Goal: Find specific page/section: Find specific page/section

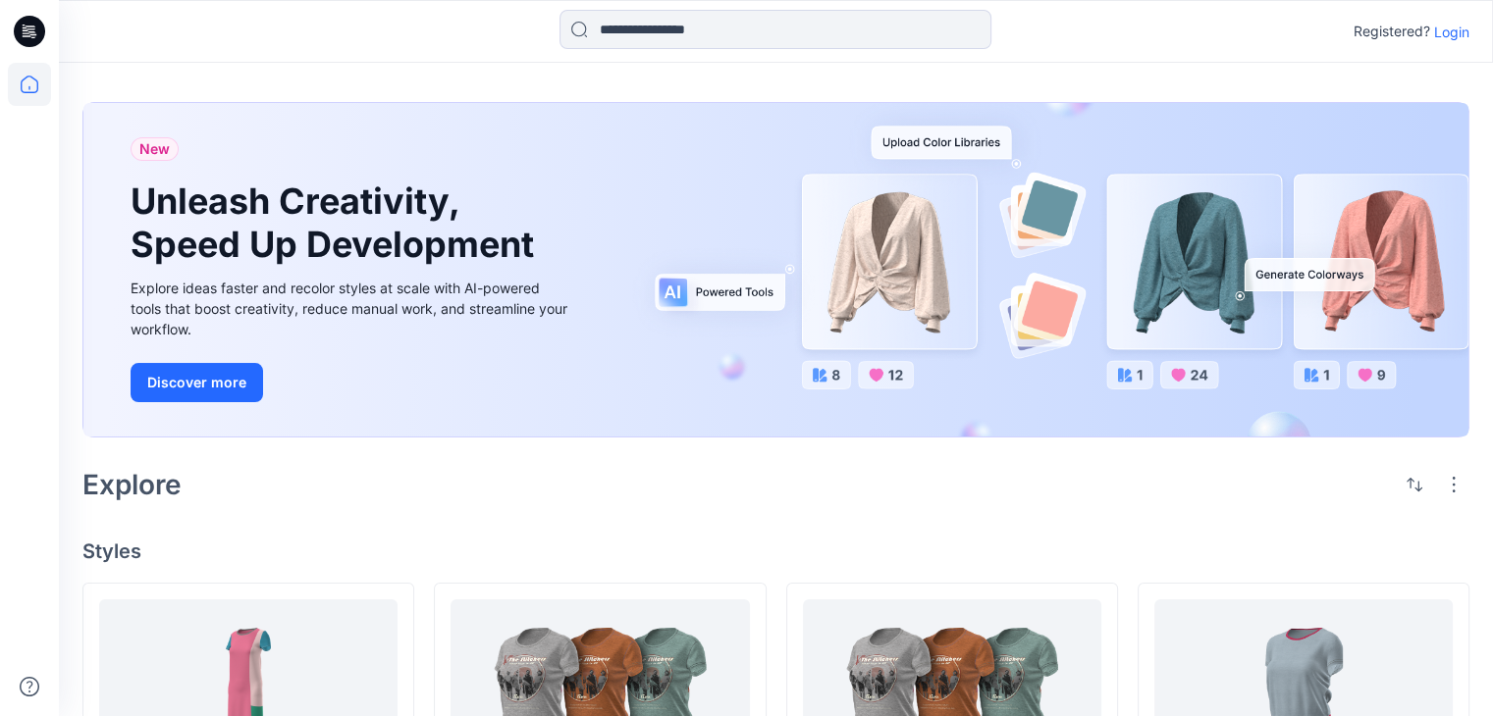
click at [1455, 35] on p "Login" at bounding box center [1451, 32] width 35 height 21
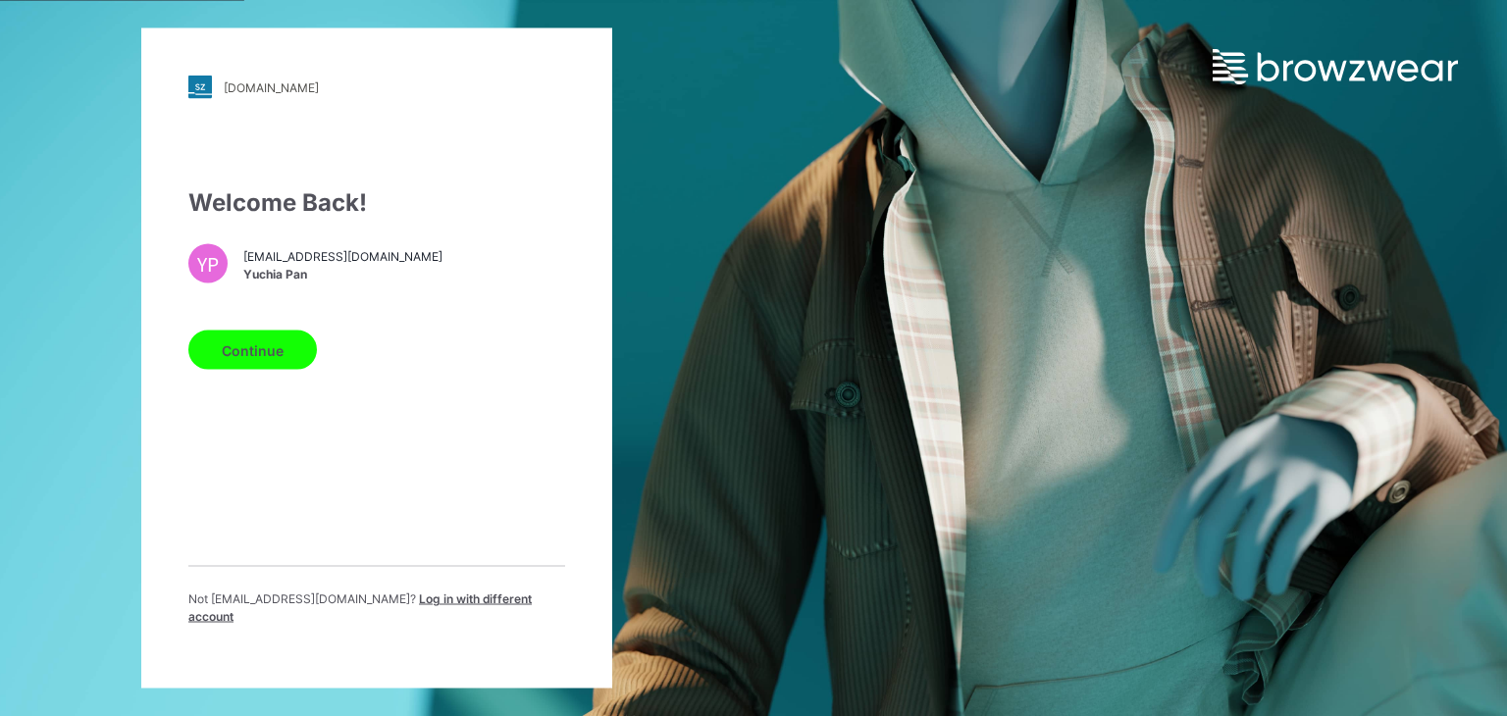
click at [253, 361] on button "Continue" at bounding box center [252, 350] width 129 height 39
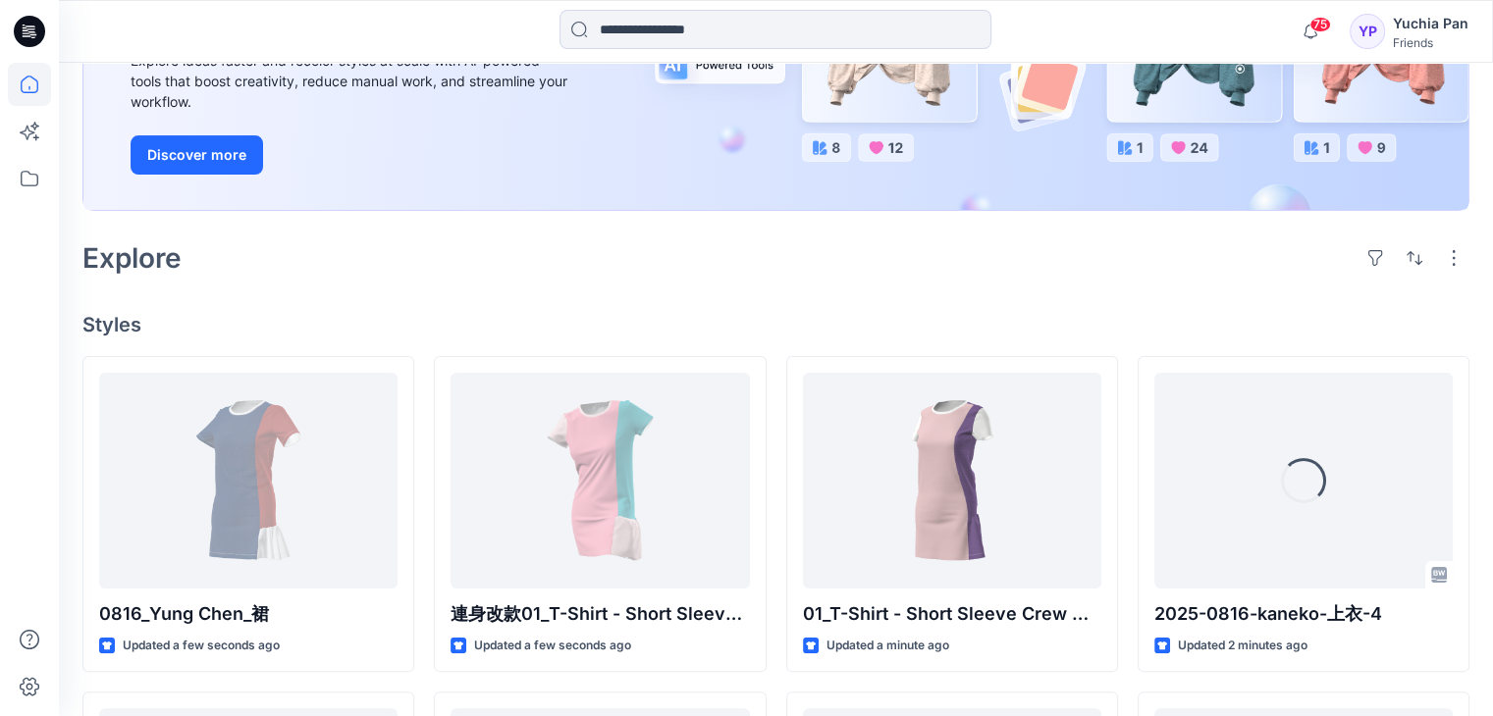
scroll to position [393, 0]
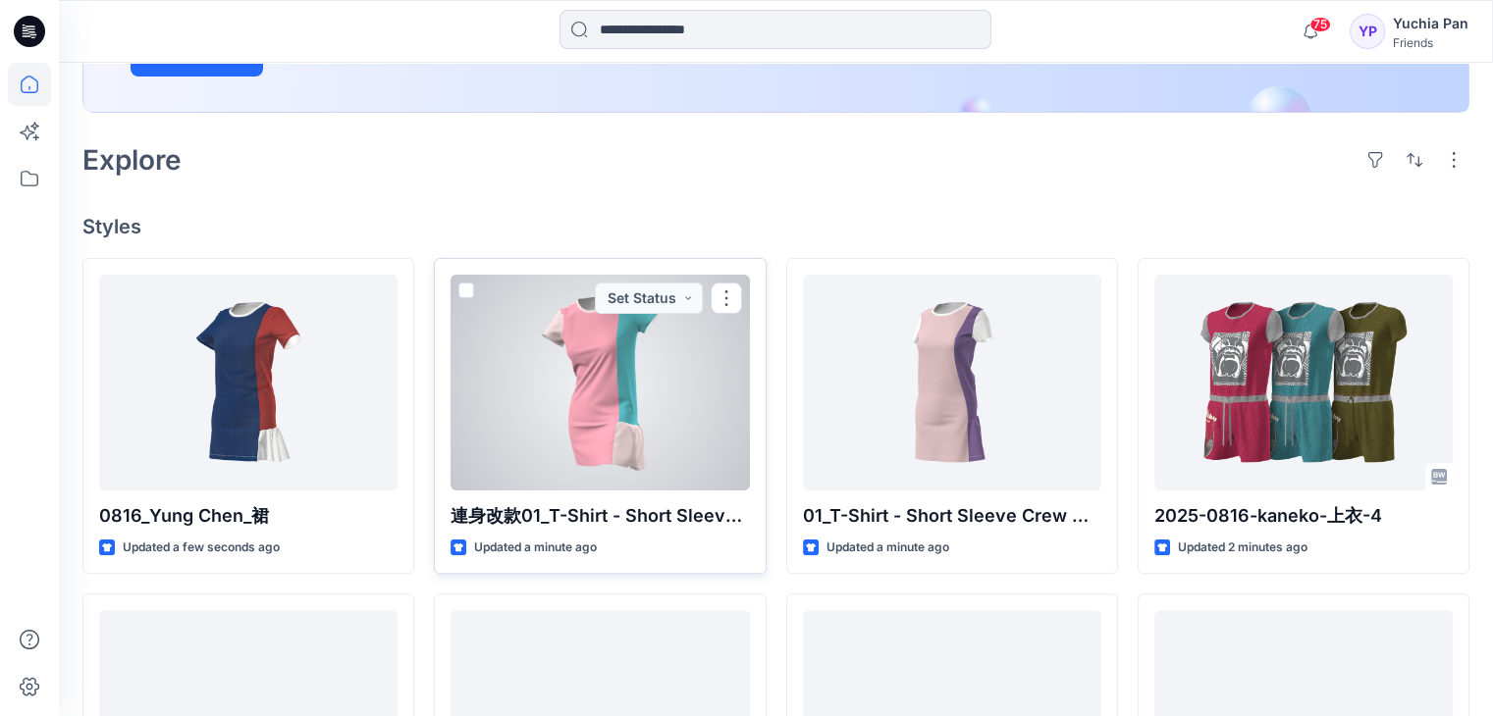
click at [575, 356] on div at bounding box center [599, 383] width 298 height 216
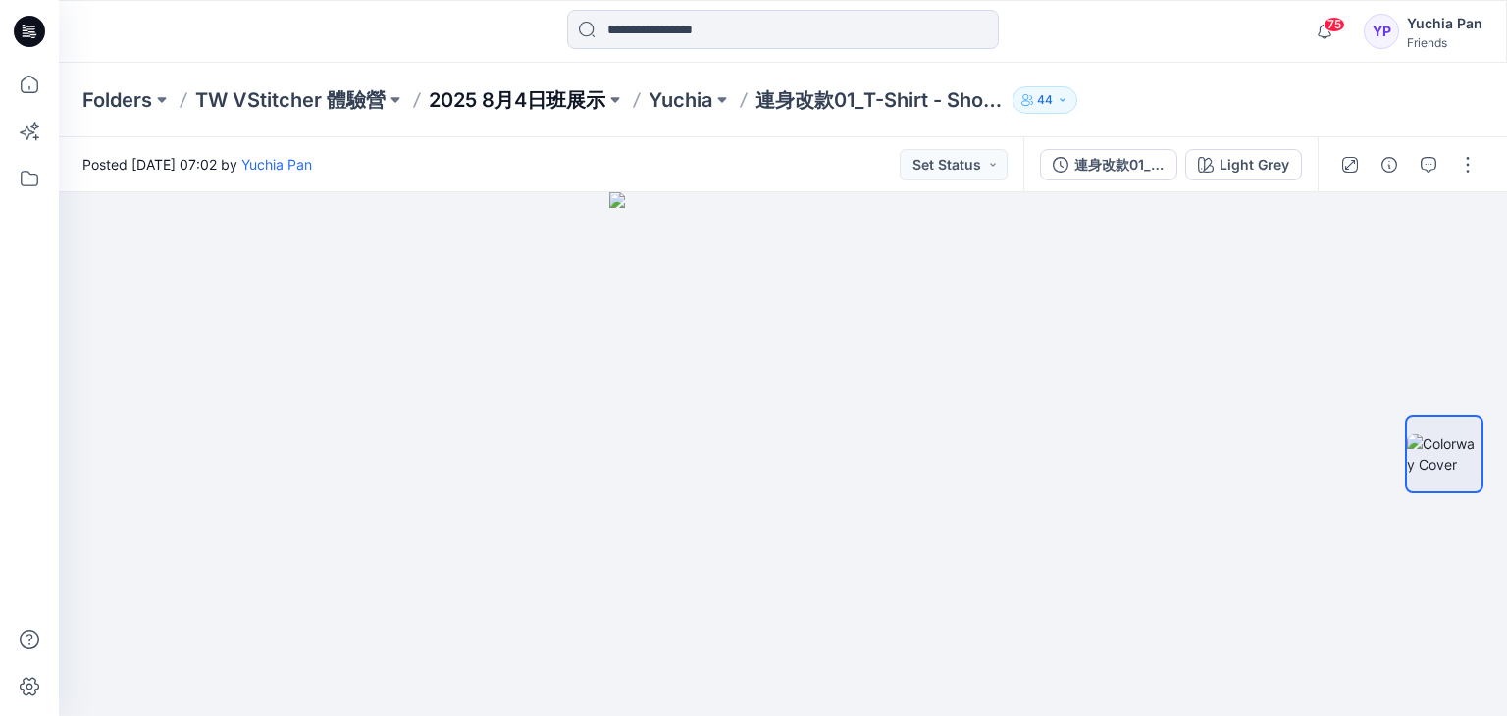
click at [565, 98] on p "2025 8月4日班展示" at bounding box center [517, 99] width 177 height 27
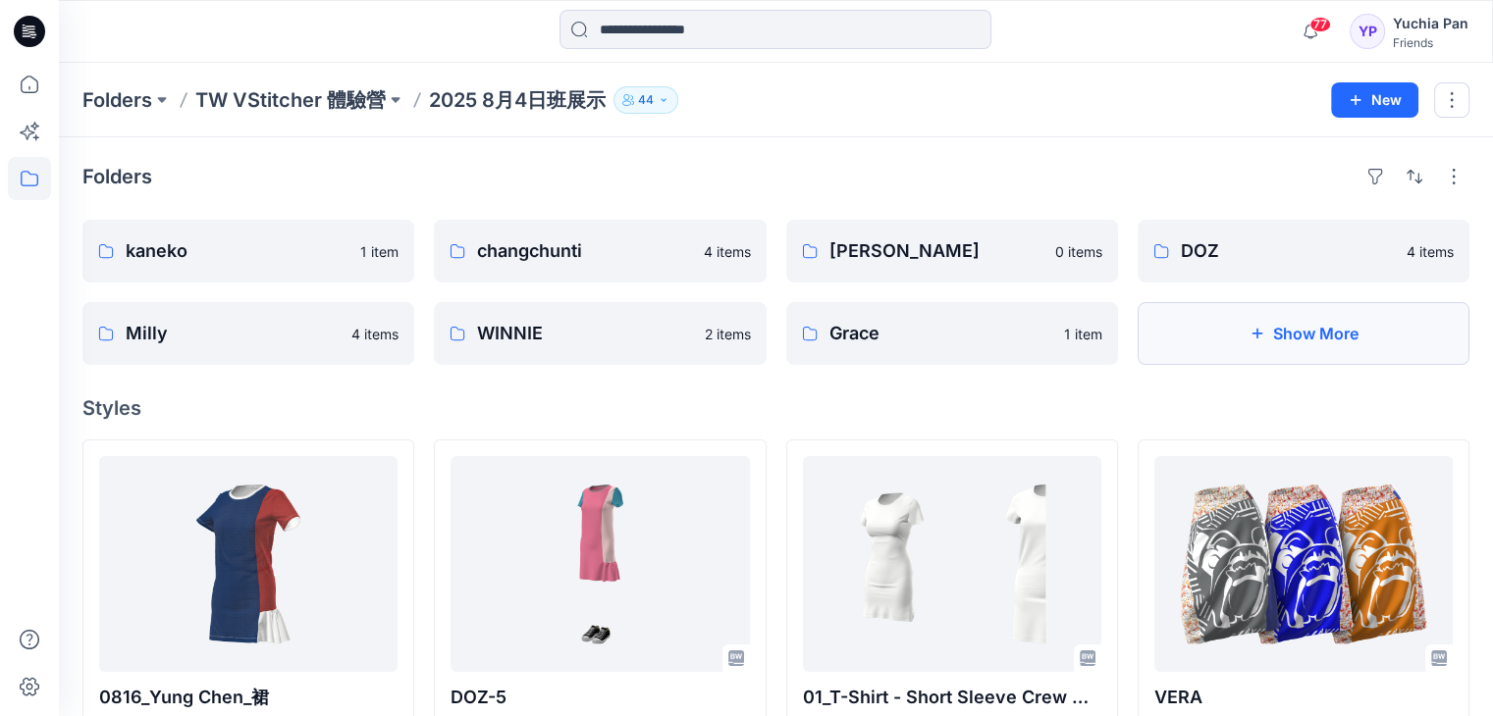
click at [1313, 333] on button "Show More" at bounding box center [1303, 333] width 332 height 63
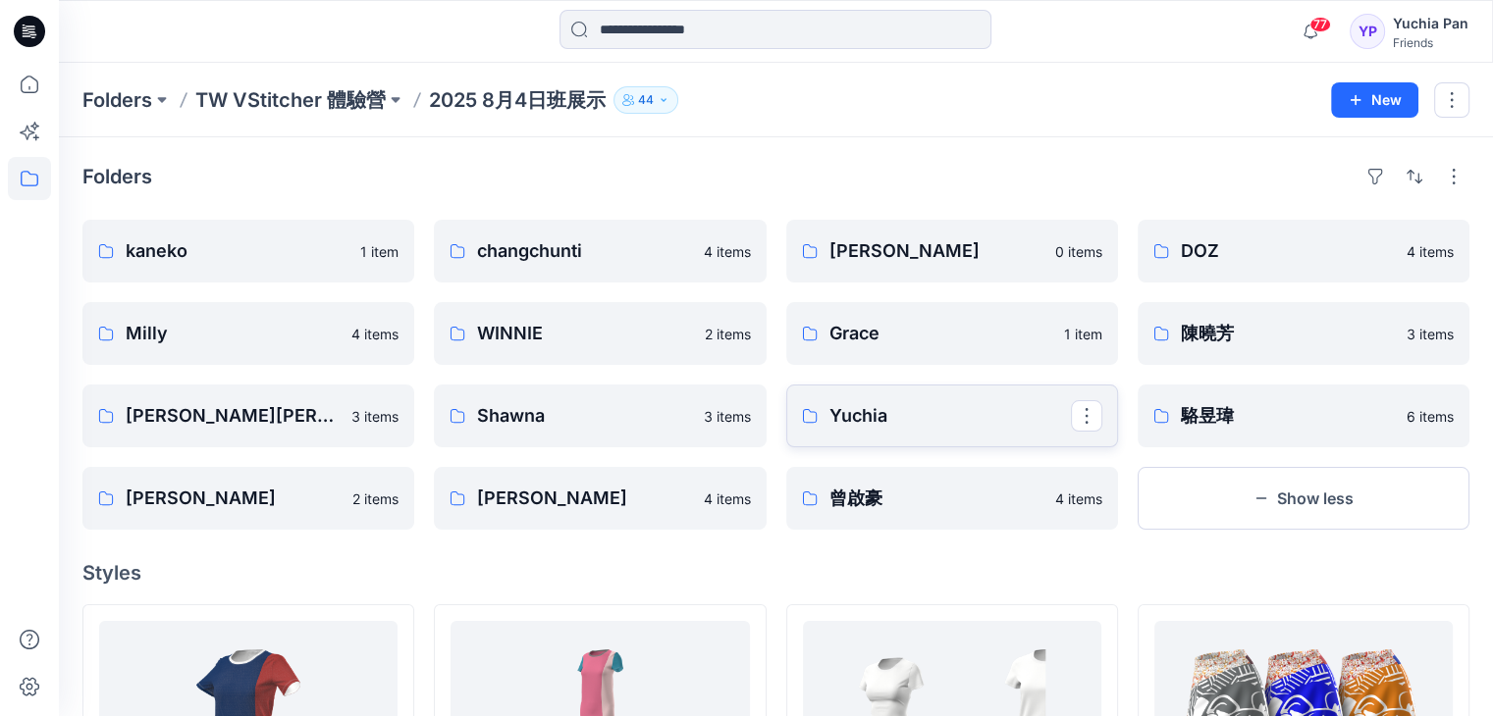
click at [863, 422] on p "Yuchia" at bounding box center [949, 415] width 241 height 27
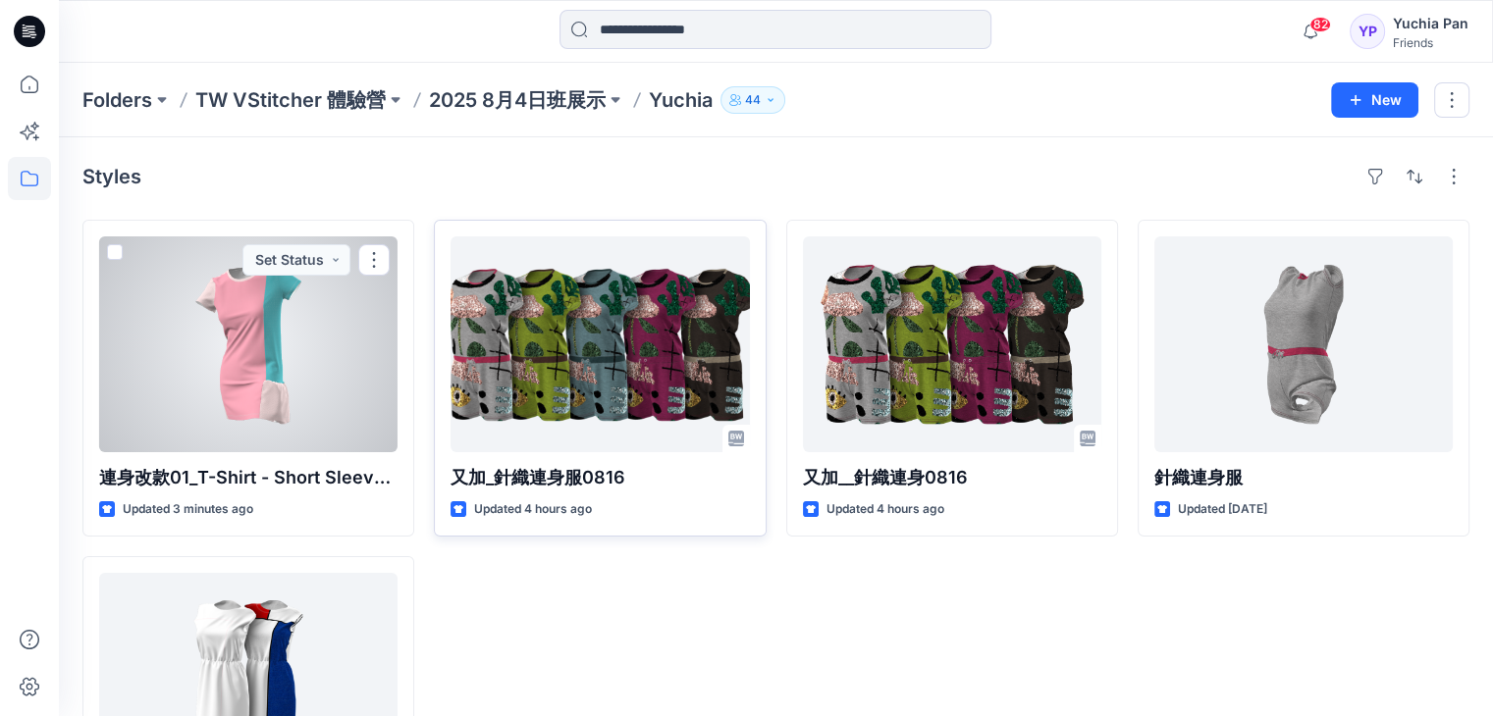
scroll to position [98, 0]
